Goal: Information Seeking & Learning: Understand process/instructions

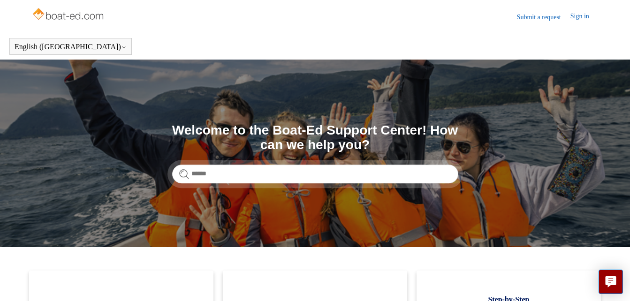
click at [630, 35] on header "English (US) Español Français" at bounding box center [315, 46] width 630 height 26
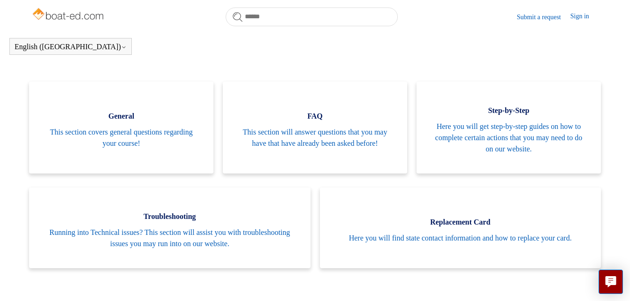
scroll to position [207, 0]
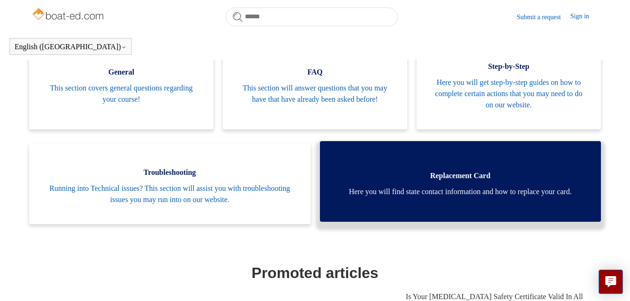
click at [437, 187] on span "Here you will find state contact information and how to replace your card." at bounding box center [460, 191] width 253 height 11
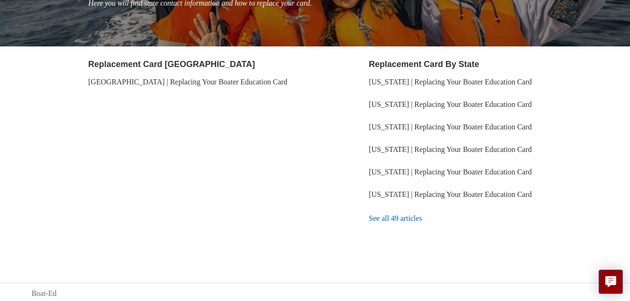
scroll to position [149, 0]
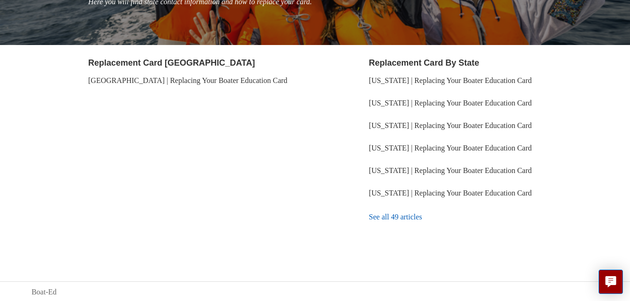
click at [402, 220] on link "See all 49 articles" at bounding box center [484, 217] width 230 height 25
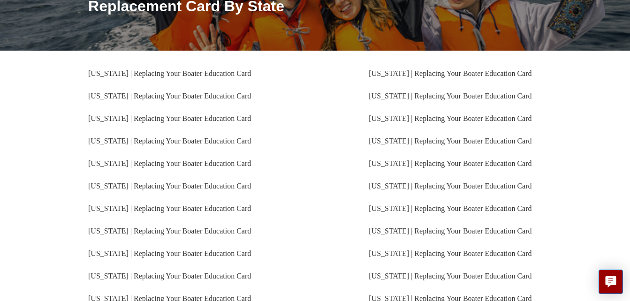
scroll to position [130, 0]
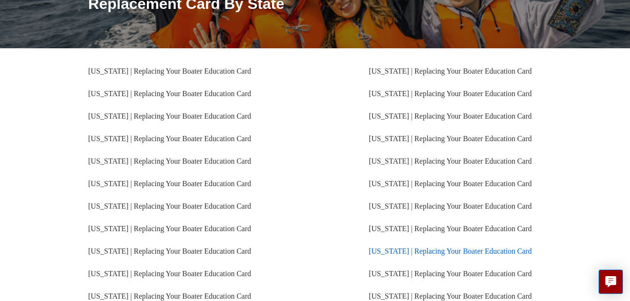
click at [459, 251] on link "[US_STATE] | Replacing Your Boater Education Card" at bounding box center [450, 251] width 163 height 8
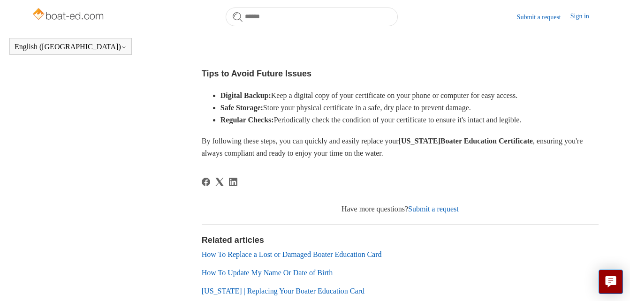
scroll to position [530, 0]
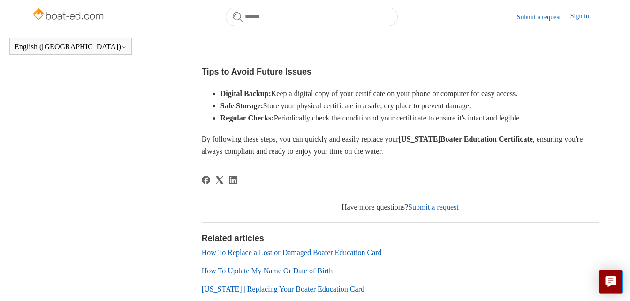
click at [432, 211] on link "Submit a request" at bounding box center [433, 207] width 51 height 8
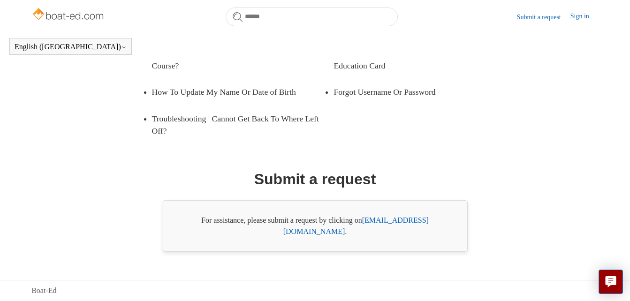
click at [399, 235] on link "[EMAIL_ADDRESS][DOMAIN_NAME]" at bounding box center [355, 225] width 145 height 19
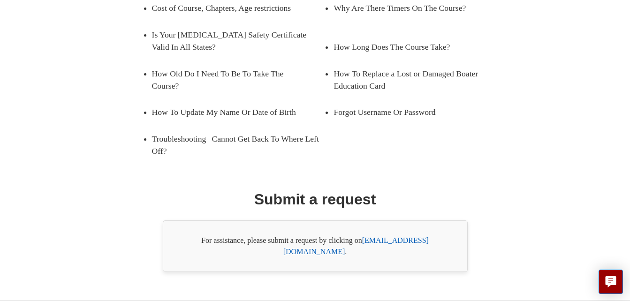
scroll to position [169, 0]
